Goal: Task Accomplishment & Management: Use online tool/utility

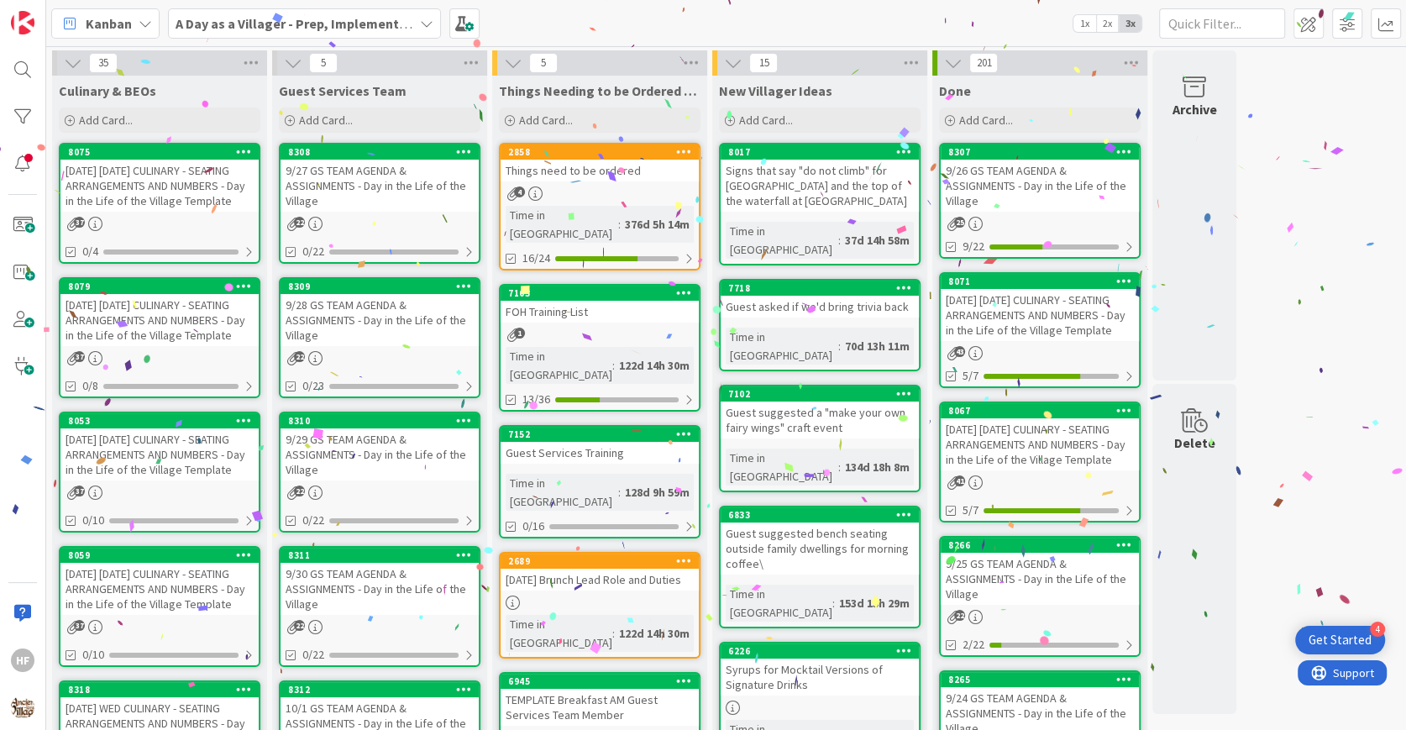
click at [149, 176] on div "[DATE] [DATE] CULINARY - SEATING ARRANGEMENTS AND NUMBERS - Day in the Life of …" at bounding box center [159, 186] width 198 height 52
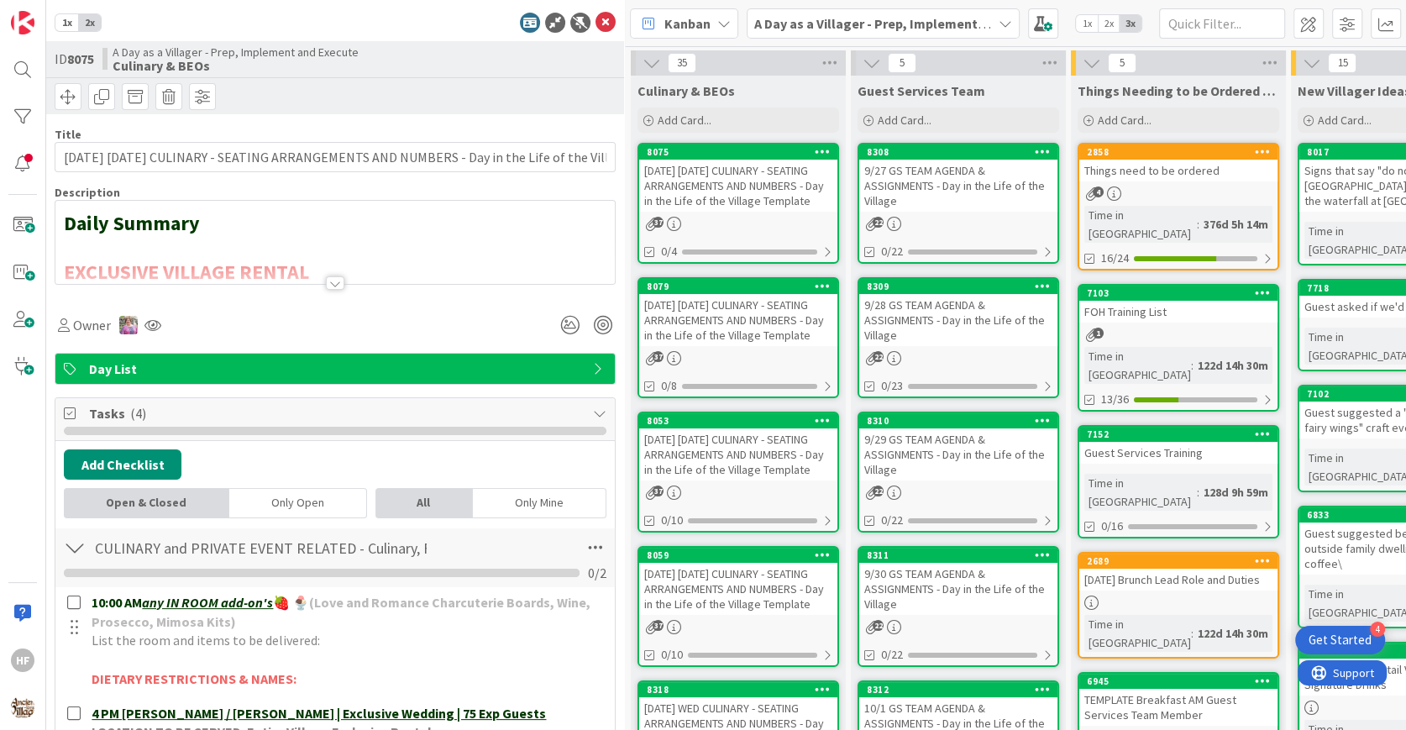
click at [330, 284] on div at bounding box center [335, 282] width 18 height 13
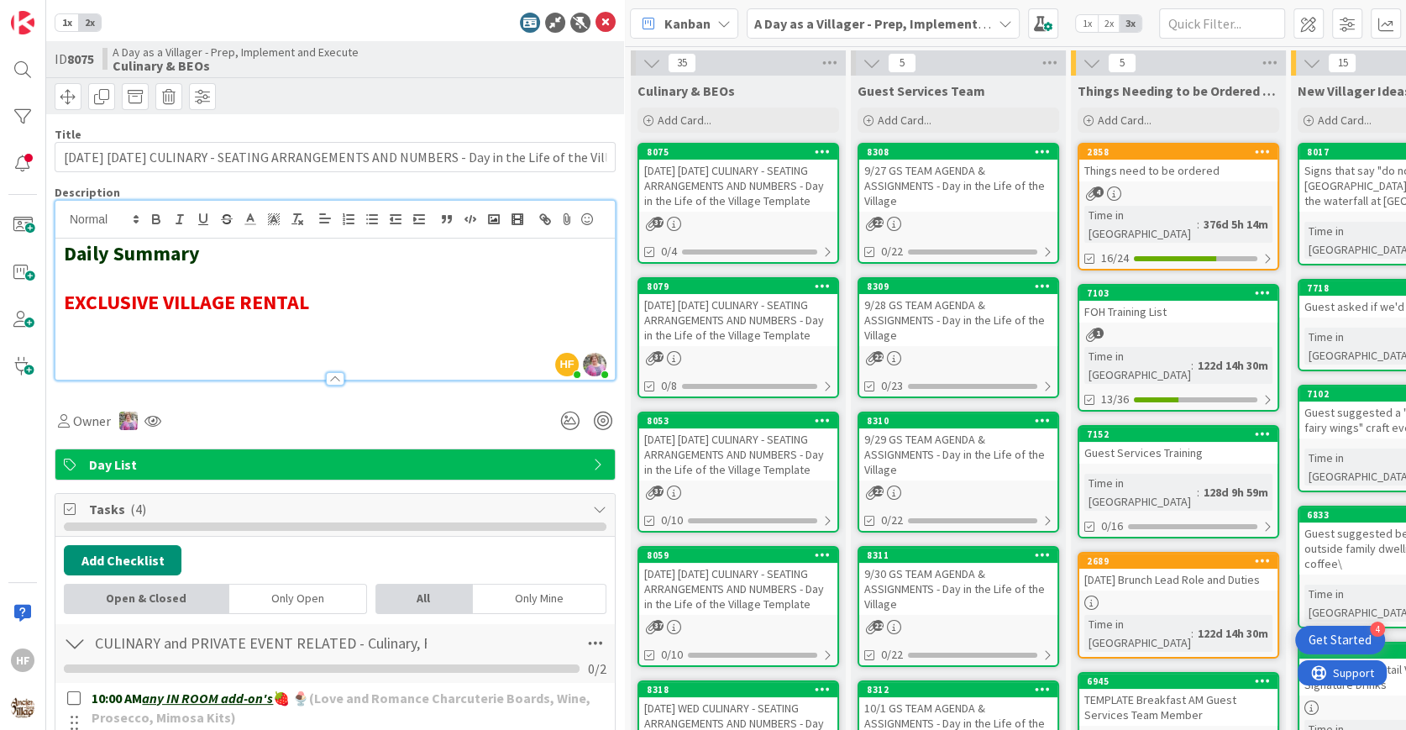
click at [316, 316] on h2 at bounding box center [335, 326] width 542 height 24
click at [482, 214] on button "button" at bounding box center [494, 219] width 24 height 20
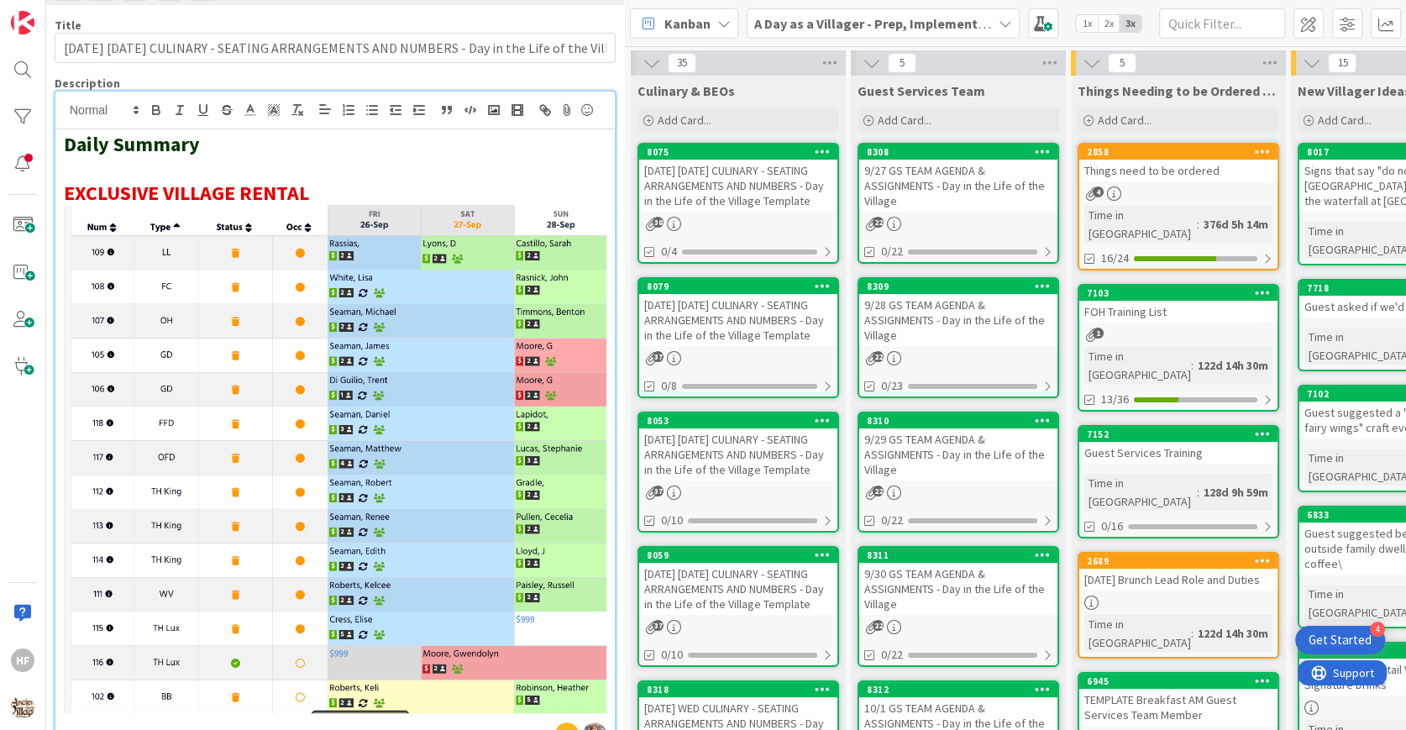
scroll to position [109, 0]
click at [486, 107] on icon "button" at bounding box center [493, 109] width 15 height 15
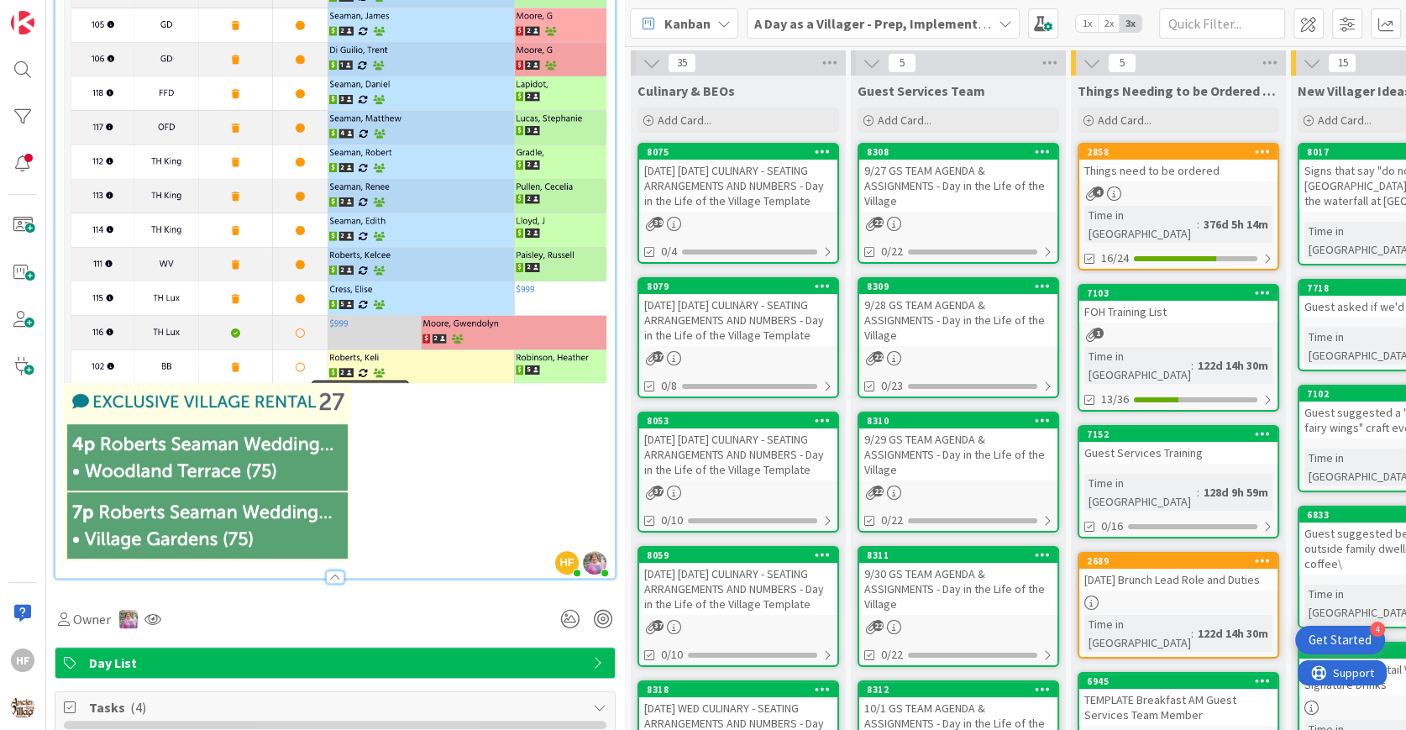
scroll to position [0, 0]
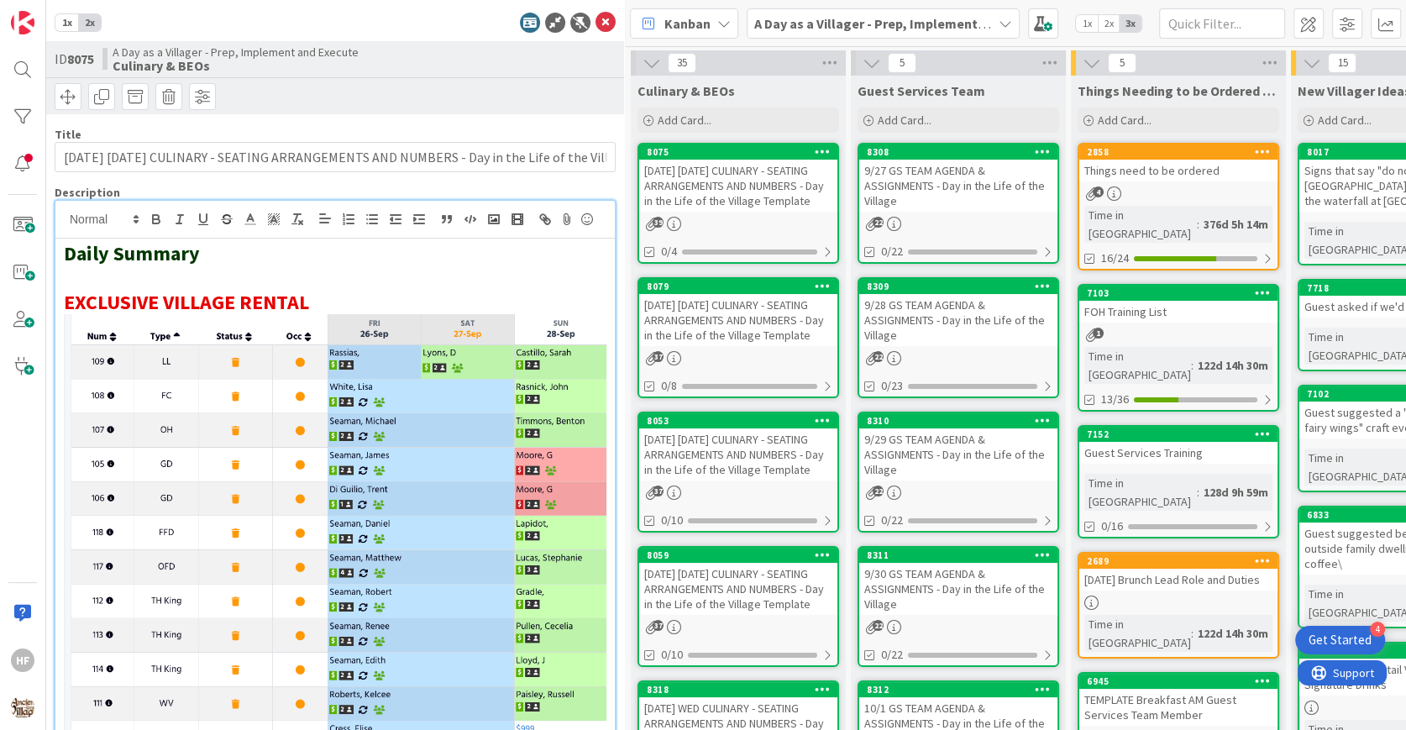
click at [555, 86] on div at bounding box center [335, 93] width 578 height 33
click at [605, 24] on icon at bounding box center [605, 23] width 20 height 20
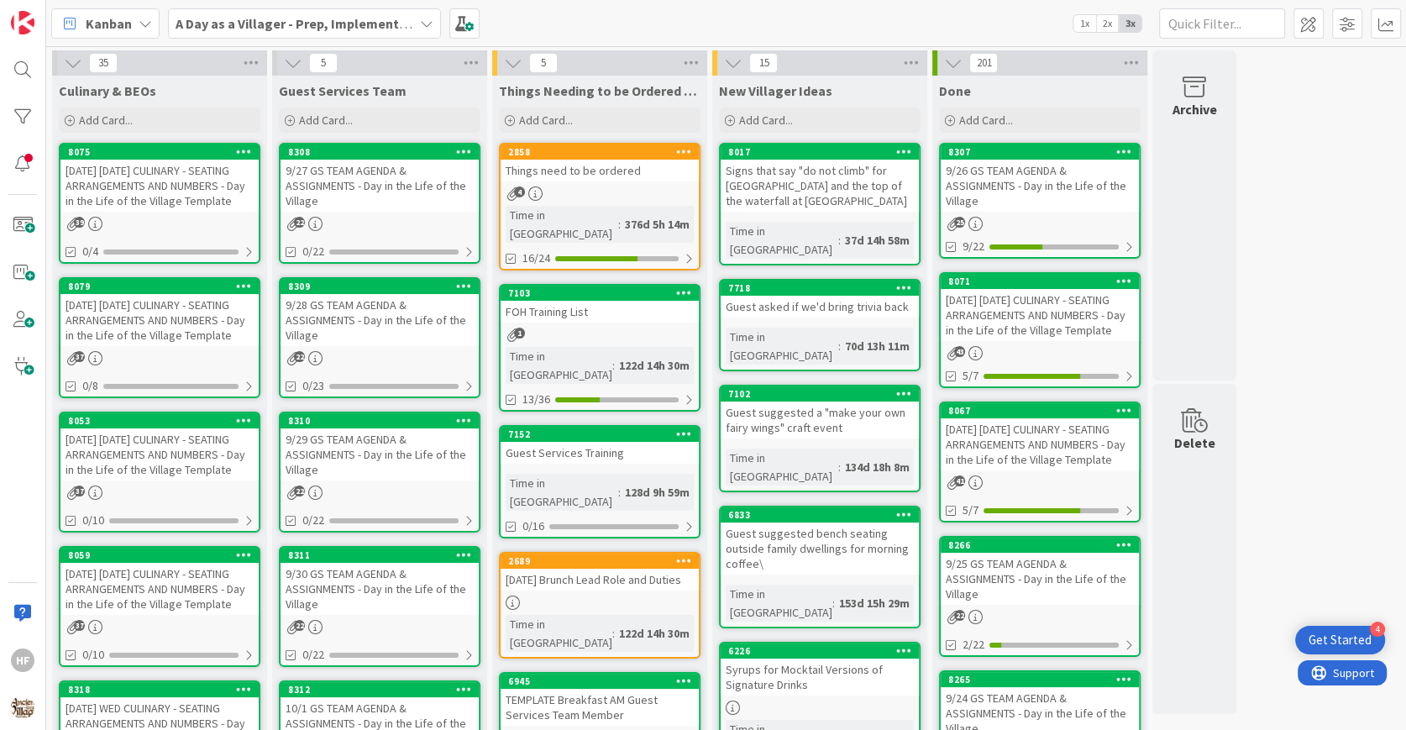
click at [203, 346] on div "[DATE] [DATE] CULINARY - SEATING ARRANGEMENTS AND NUMBERS - Day in the Life of …" at bounding box center [159, 320] width 198 height 52
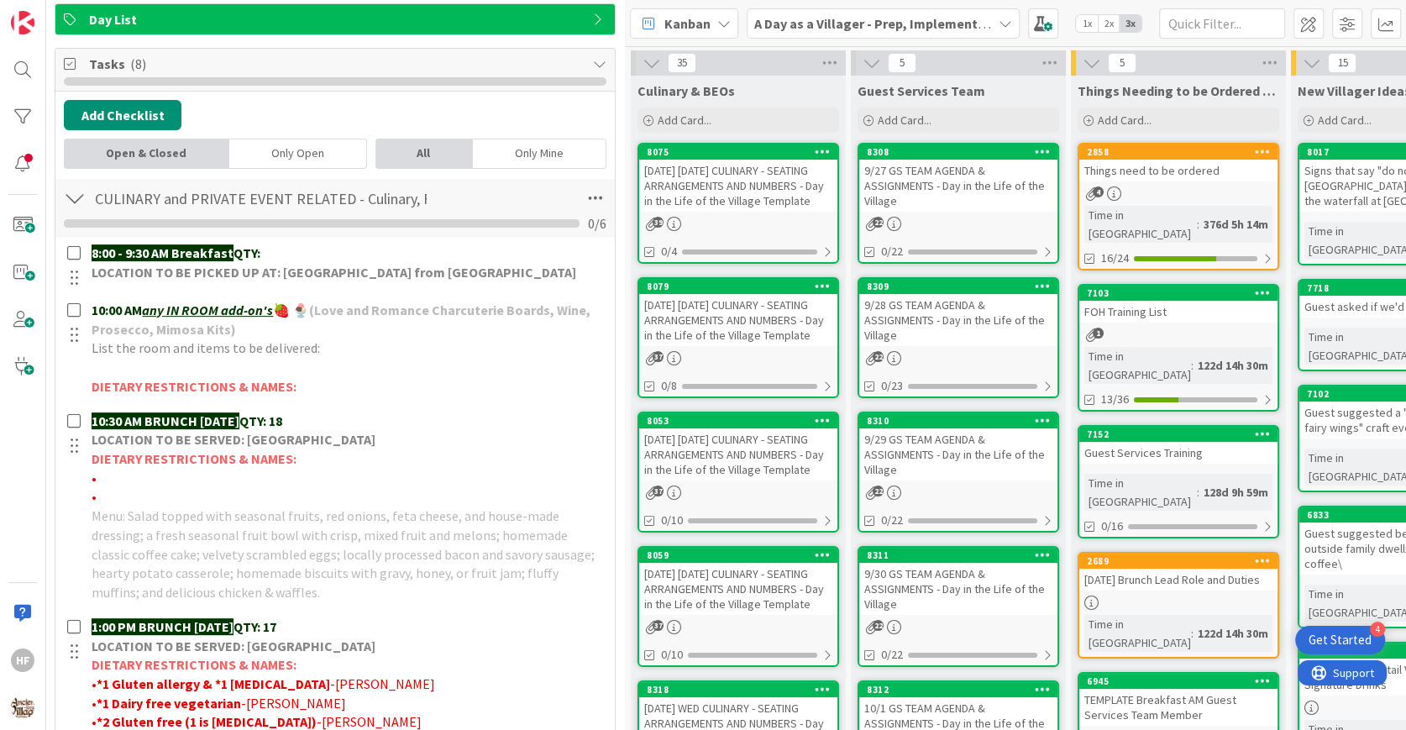
scroll to position [351, 0]
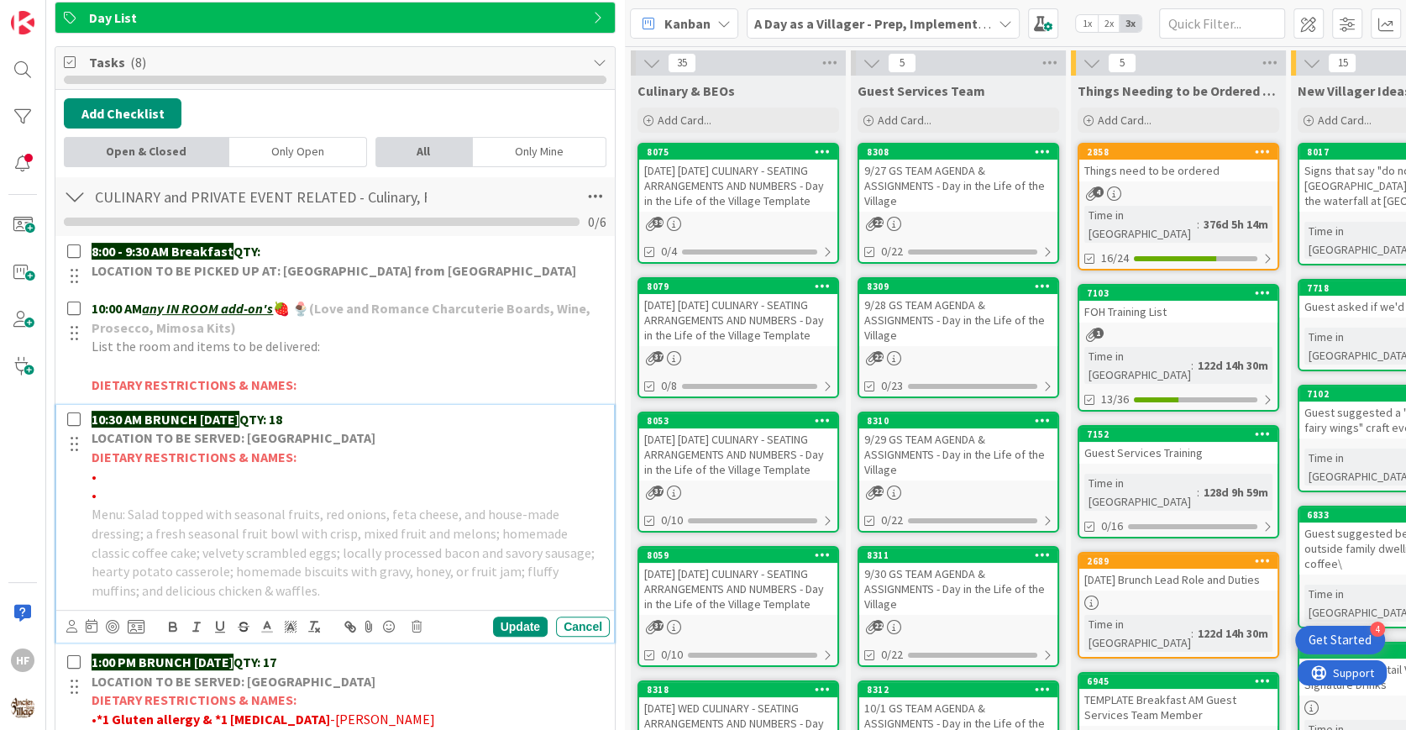
click at [317, 414] on p "10:30 AM BRUNCH [DATE] QTY: 18" at bounding box center [347, 419] width 511 height 19
click at [521, 617] on div "Update" at bounding box center [520, 626] width 55 height 20
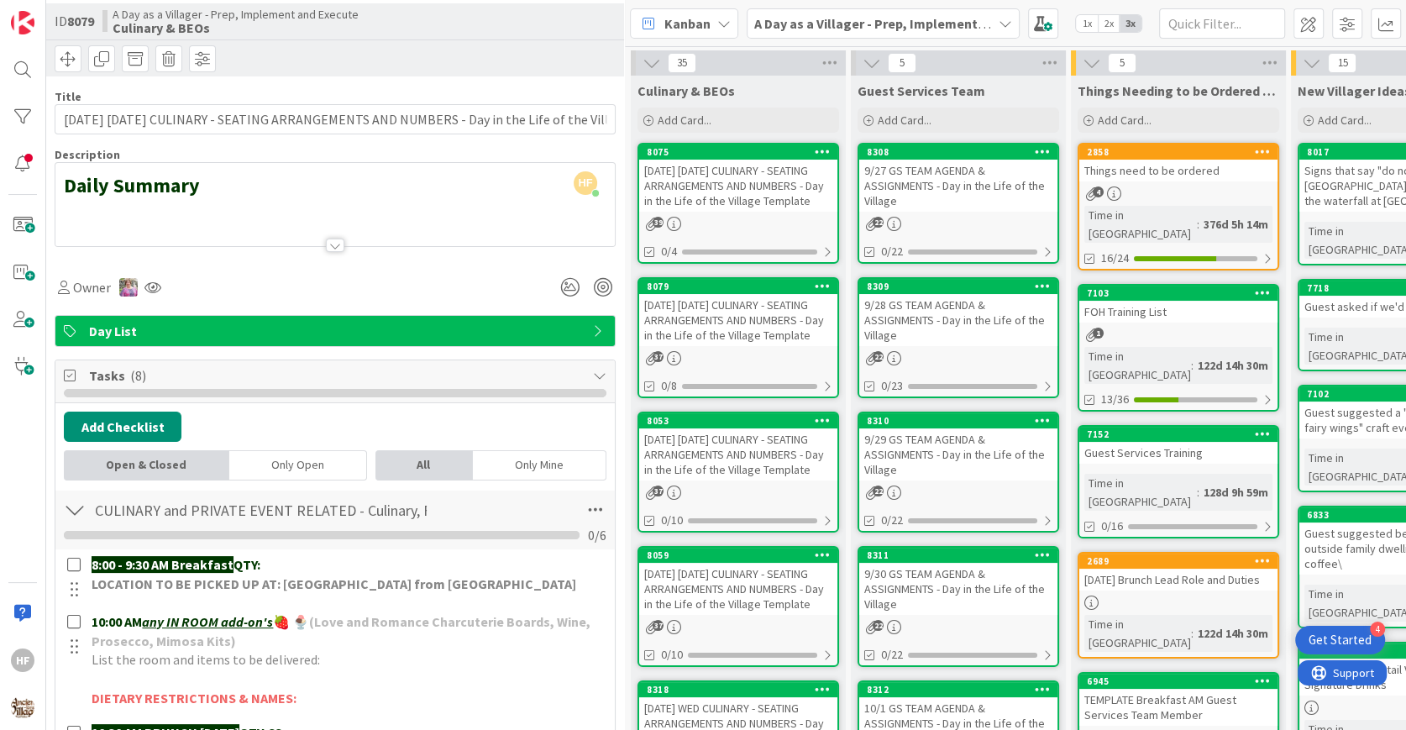
scroll to position [0, 0]
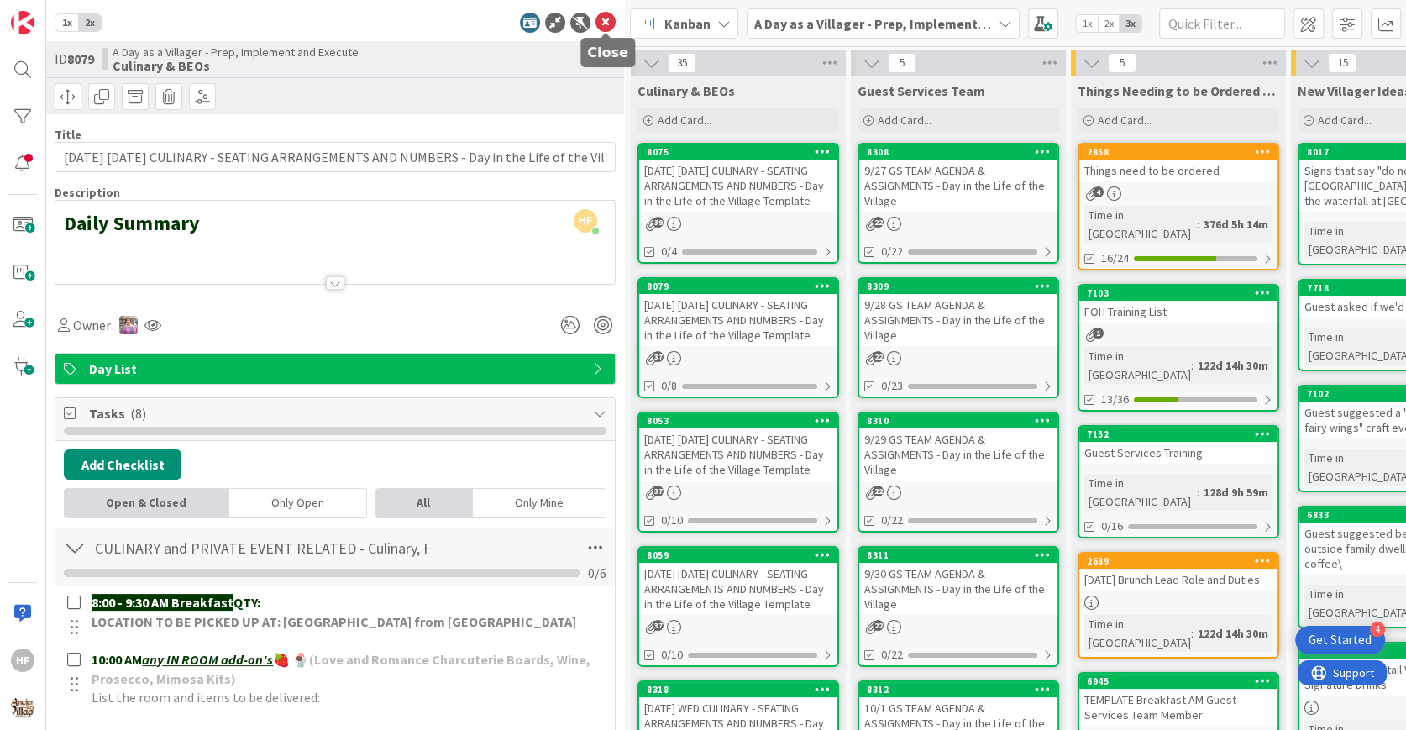
click at [601, 24] on icon at bounding box center [605, 23] width 20 height 20
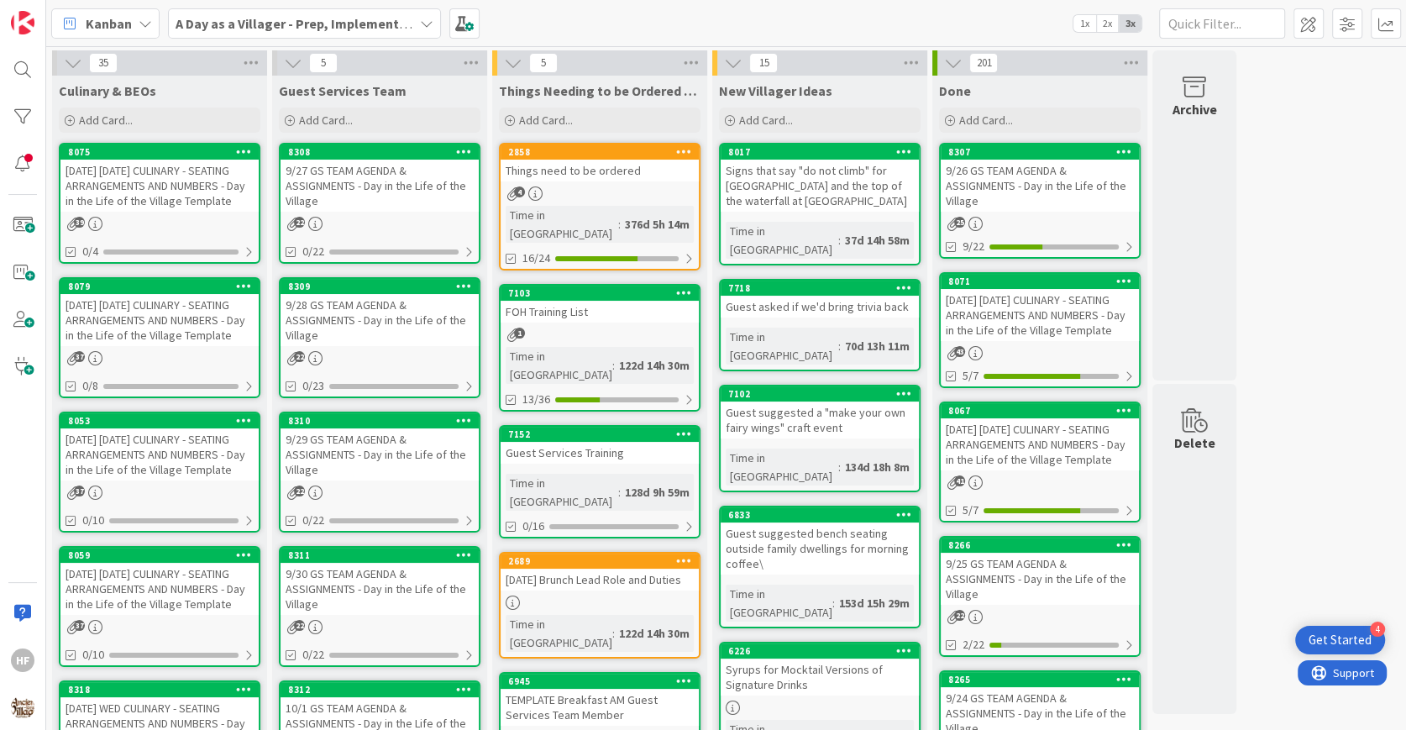
click at [126, 480] on div "[DATE] [DATE] CULINARY - SEATING ARRANGEMENTS AND NUMBERS - Day in the Life of …" at bounding box center [159, 454] width 198 height 52
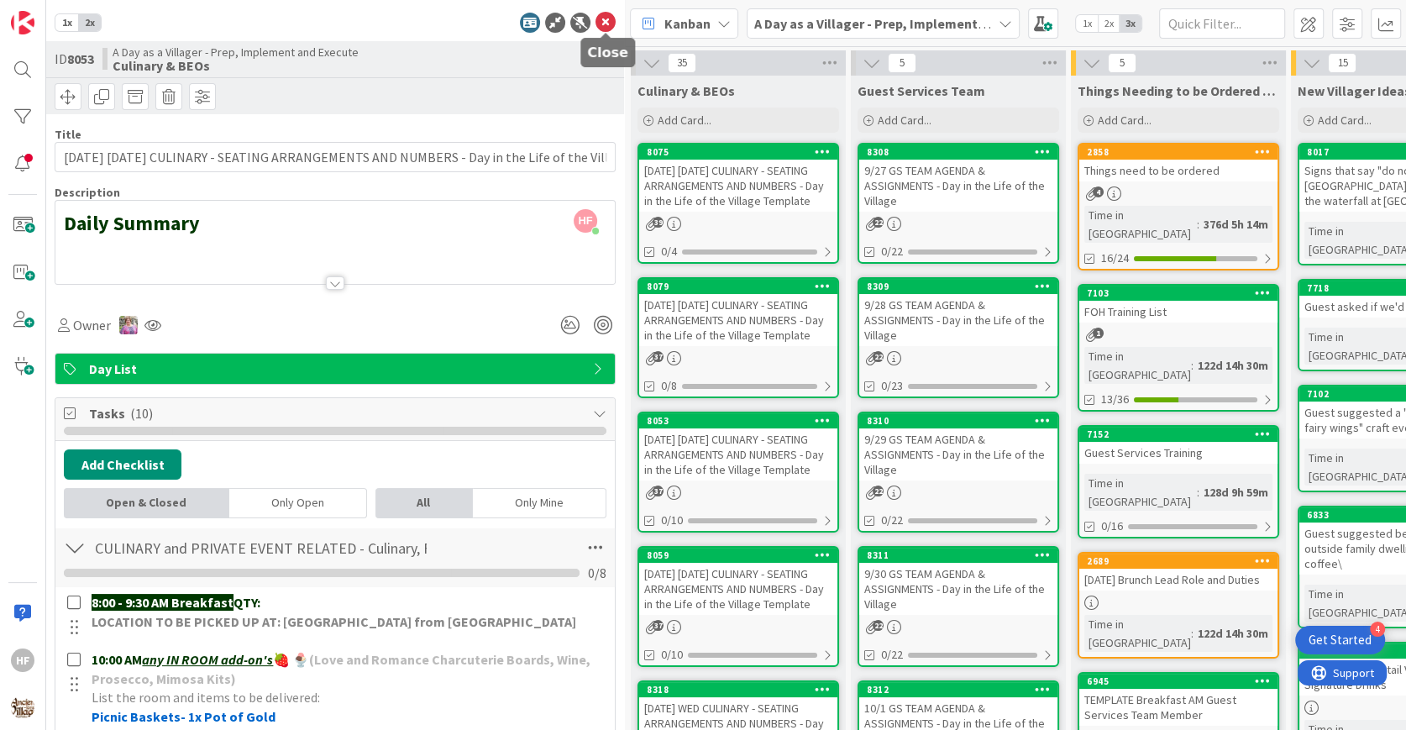
click at [605, 26] on icon at bounding box center [605, 23] width 20 height 20
